Goal: Find specific page/section: Find specific page/section

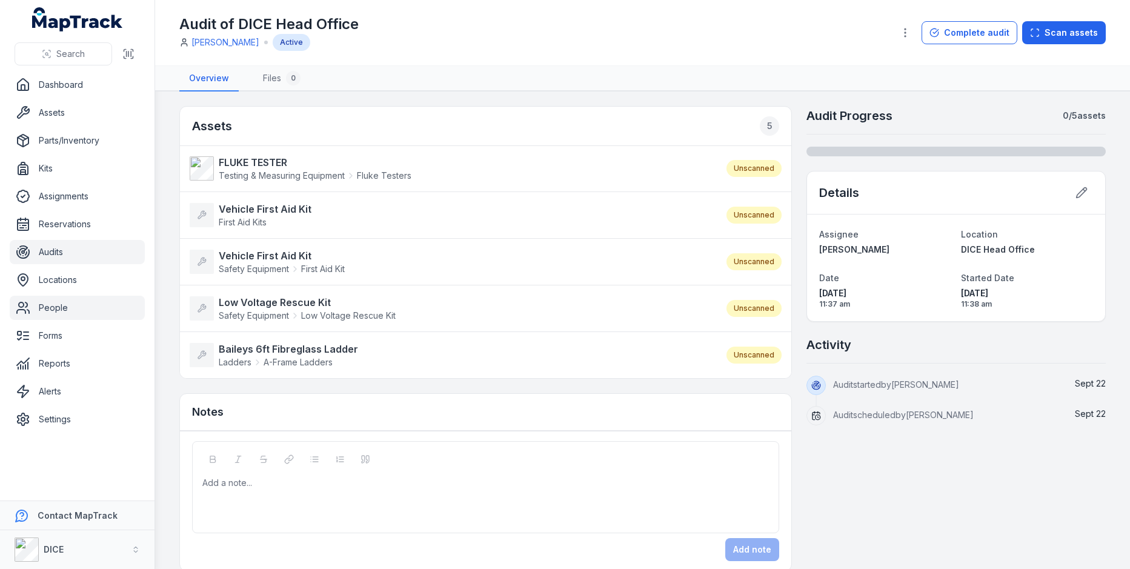
click at [53, 302] on link "People" at bounding box center [77, 308] width 135 height 24
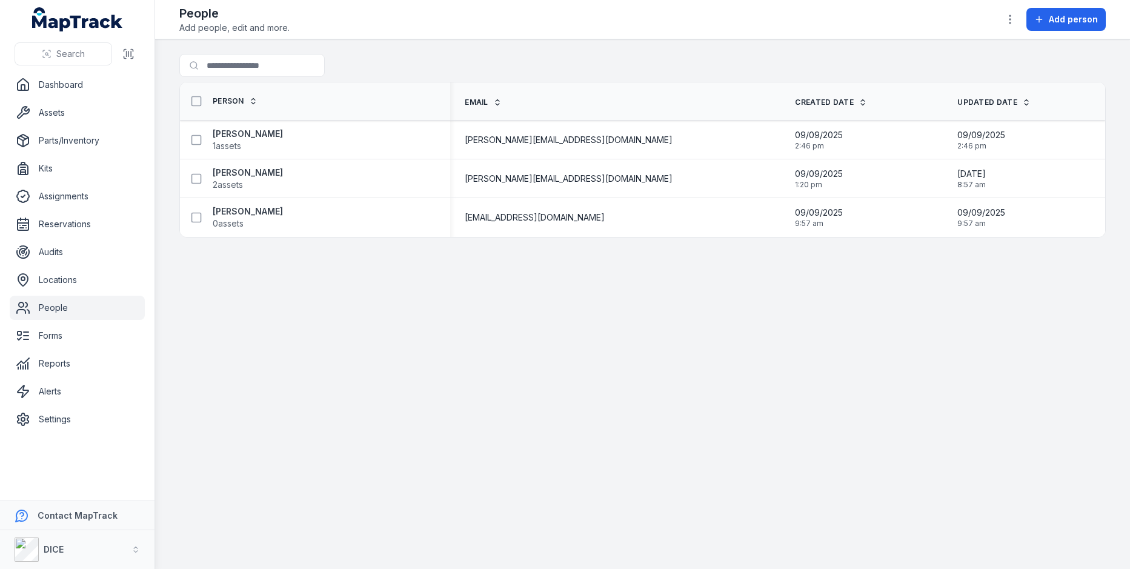
click at [608, 274] on main "Search for people Person Email Created Date Updated Date [PERSON_NAME] 1 assets…" at bounding box center [642, 303] width 975 height 529
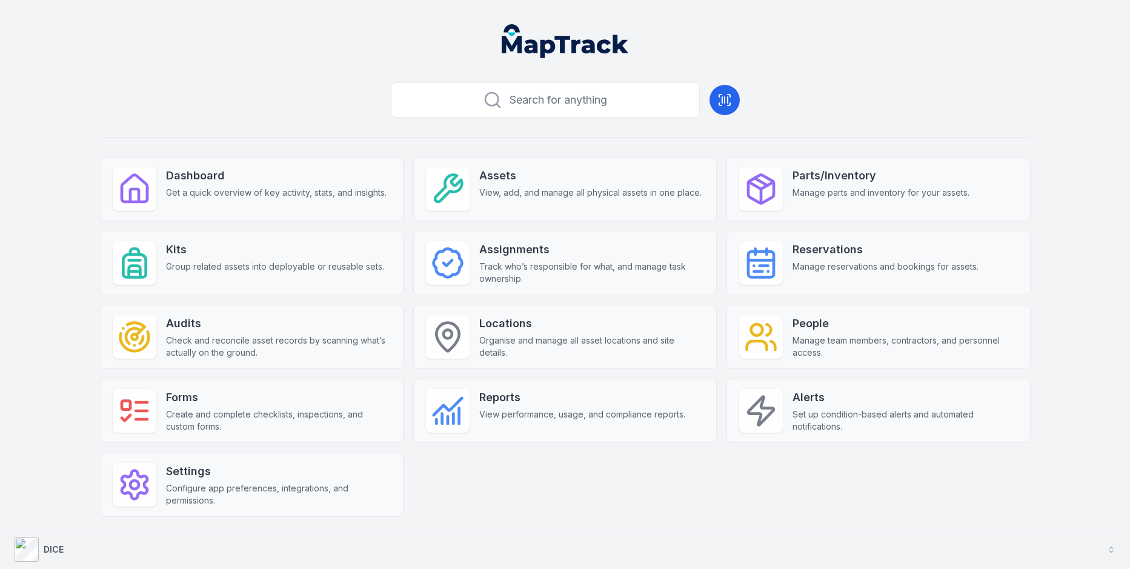
click at [321, 559] on button "DICE" at bounding box center [565, 549] width 1130 height 39
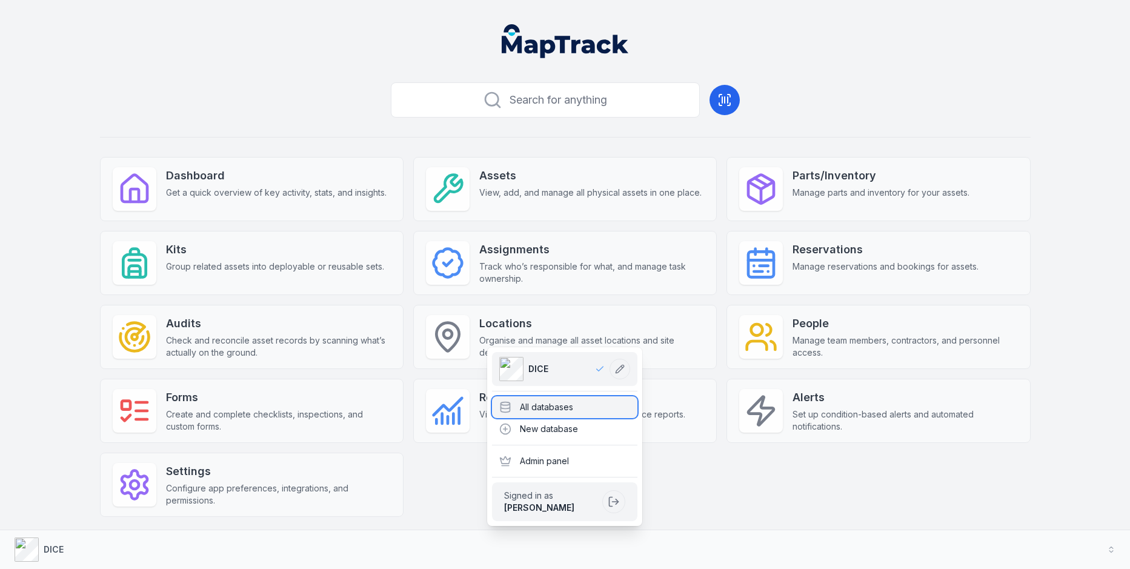
click at [509, 406] on icon at bounding box center [505, 407] width 12 height 12
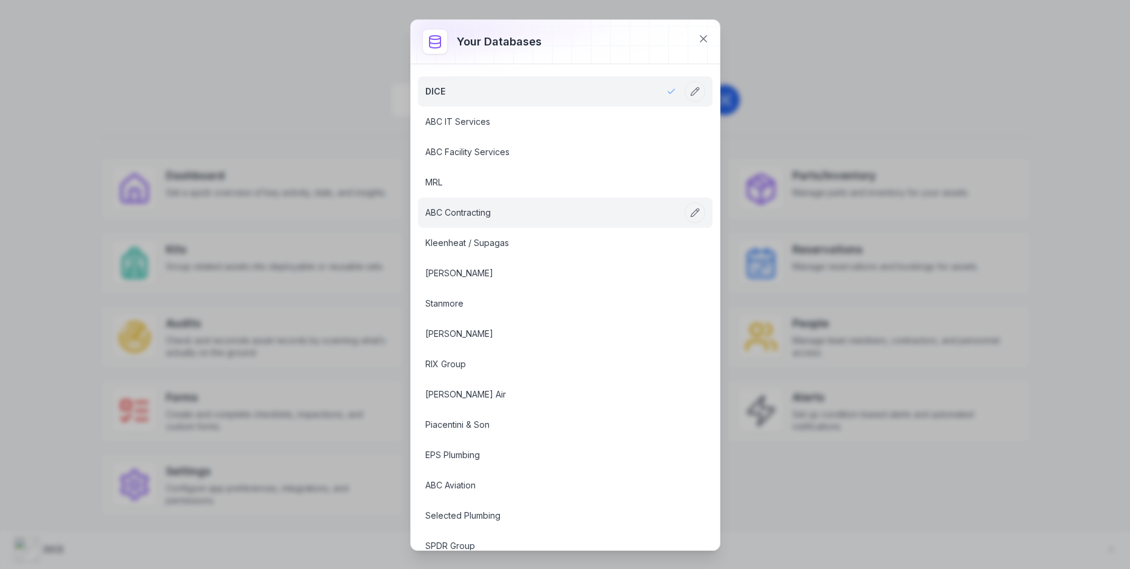
click at [513, 209] on link "ABC Contracting" at bounding box center [550, 213] width 251 height 12
